Goal: Task Accomplishment & Management: Use online tool/utility

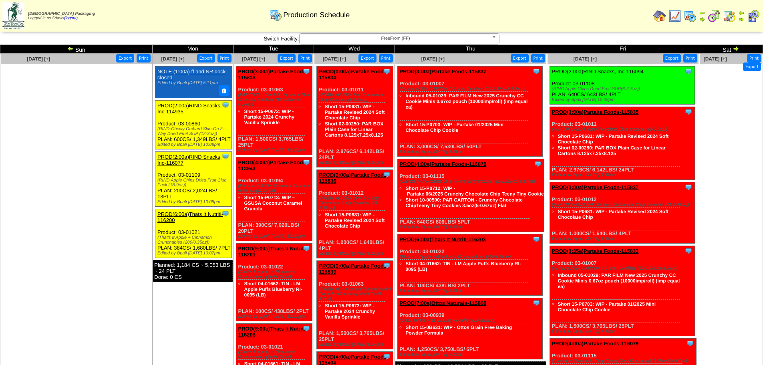
click at [365, 72] on link "PROD(3:00a)Partake Foods-115834" at bounding box center [353, 75] width 69 height 12
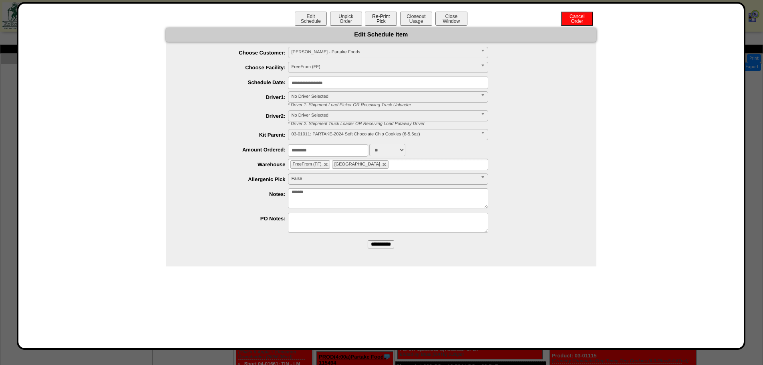
click at [374, 20] on button "Re-Print Pick" at bounding box center [381, 19] width 32 height 14
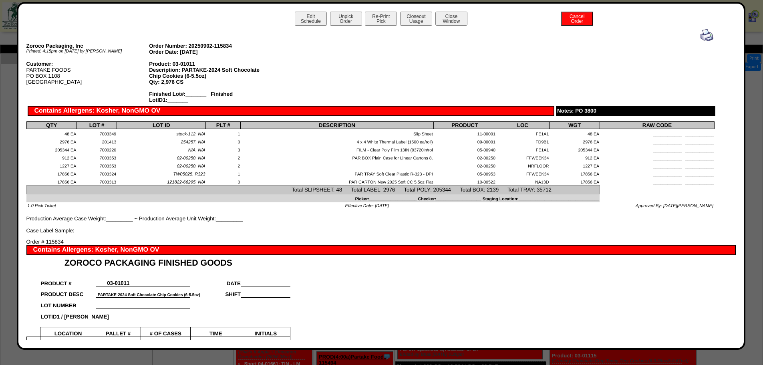
click at [701, 36] on img at bounding box center [707, 35] width 13 height 13
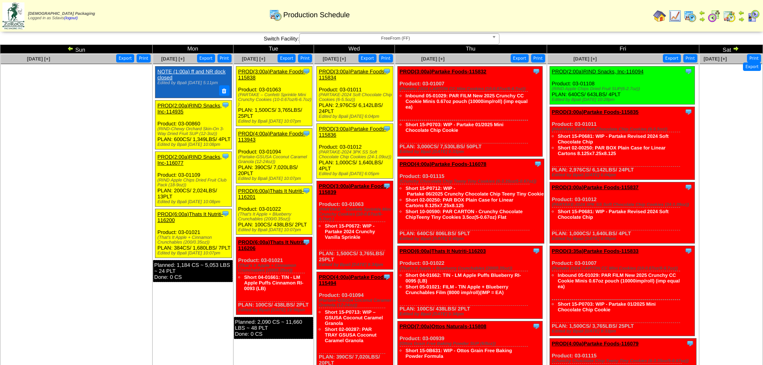
click at [353, 128] on link "PROD(3:00a)Partake Foods-115836" at bounding box center [352, 132] width 67 height 12
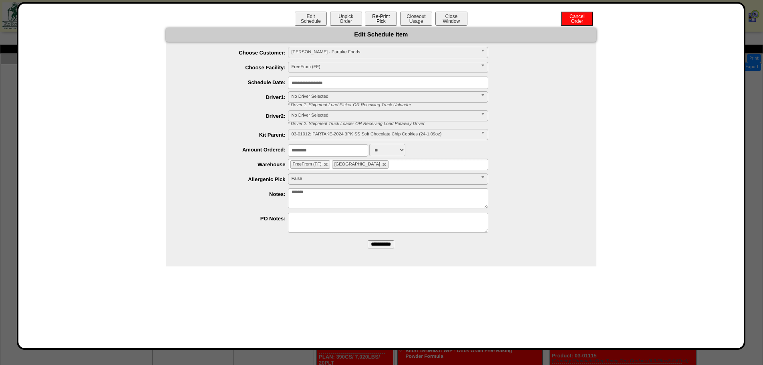
click at [385, 18] on button "Re-Print Pick" at bounding box center [381, 19] width 32 height 14
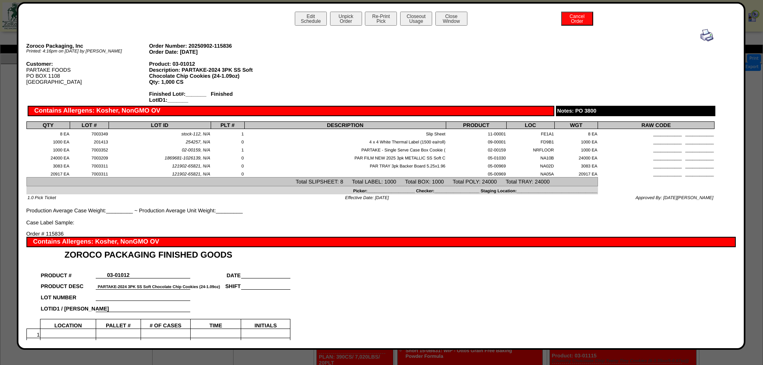
click at [701, 35] on img at bounding box center [707, 35] width 13 height 13
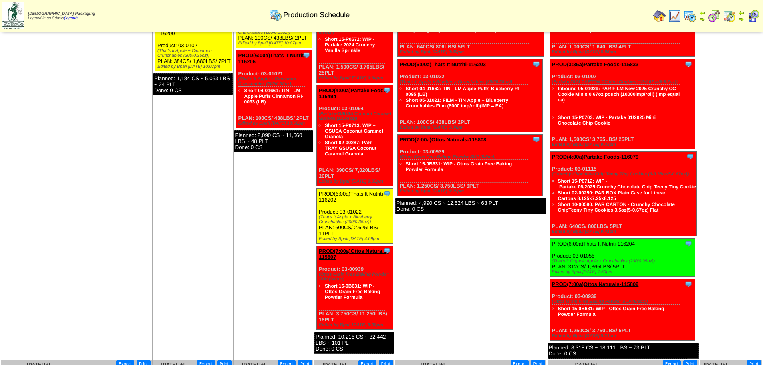
scroll to position [200, 0]
